Goal: Task Accomplishment & Management: Complete application form

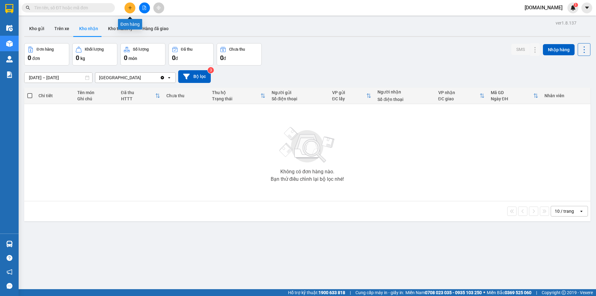
click at [129, 10] on icon "plus" at bounding box center [130, 8] width 4 height 4
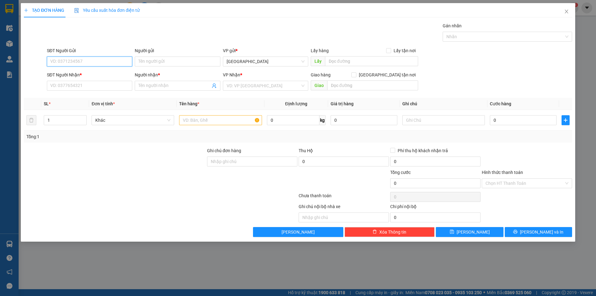
click at [115, 59] on input "SĐT Người Gửi" at bounding box center [89, 61] width 85 height 10
type input "0584988056"
click at [168, 62] on input "Người gửi" at bounding box center [177, 61] width 85 height 10
type input "Kim Anh"
click at [103, 88] on input "SĐT Người Nhận *" at bounding box center [89, 86] width 85 height 10
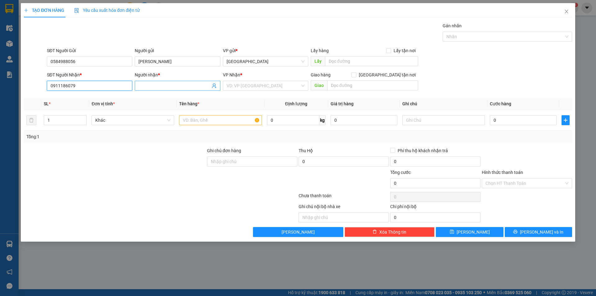
type input "0911186079"
click at [154, 87] on input "Người nhận *" at bounding box center [174, 85] width 72 height 7
type input "Việt Hưng"
click at [284, 84] on input "search" at bounding box center [264, 85] width 74 height 9
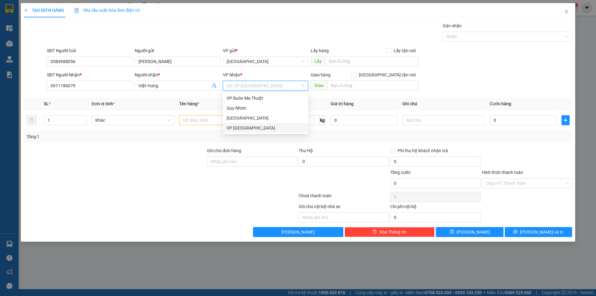
click at [242, 126] on div "VP Tuy Hòa" at bounding box center [266, 127] width 78 height 7
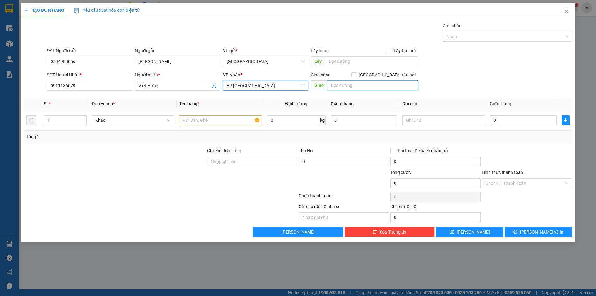
click at [367, 84] on input "text" at bounding box center [372, 85] width 91 height 10
type input "100 Duy Tân - P5"
click at [212, 121] on input "text" at bounding box center [220, 120] width 83 height 10
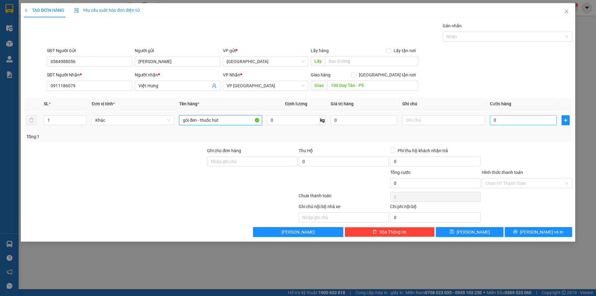
type input "gói đen - thuốc hút"
click at [528, 119] on input "0" at bounding box center [523, 120] width 67 height 10
type input "7"
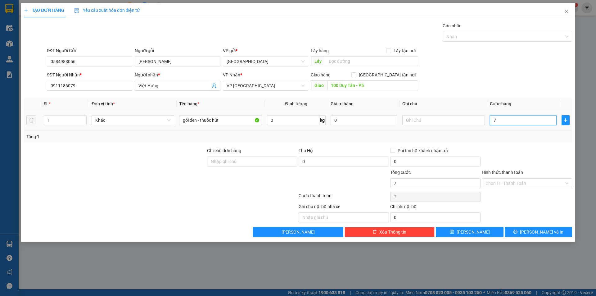
type input "70"
type input "700"
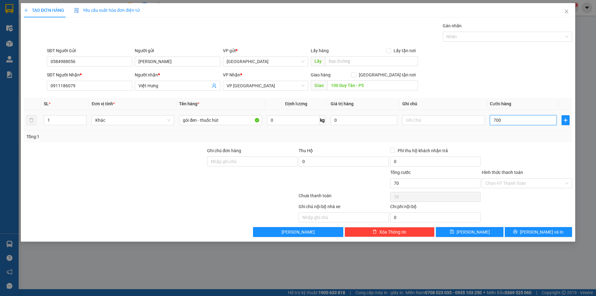
type input "700"
type input "7.000"
type input "70.000"
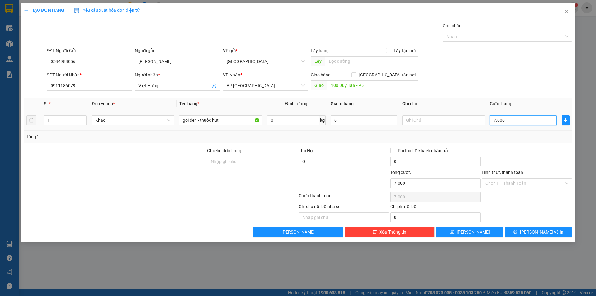
type input "70.000"
click at [532, 232] on button "Lưu và In" at bounding box center [538, 232] width 67 height 10
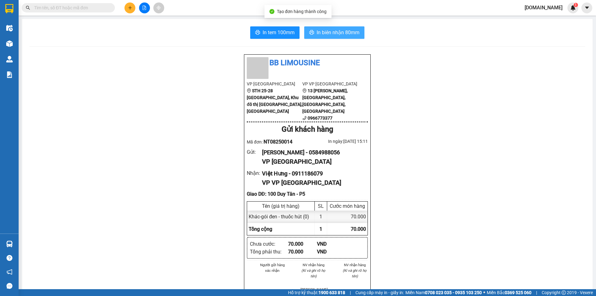
click at [329, 35] on span "In biên nhận 80mm" at bounding box center [338, 33] width 43 height 8
click at [334, 34] on span "In biên nhận 80mm" at bounding box center [338, 33] width 43 height 8
